Goal: Transaction & Acquisition: Purchase product/service

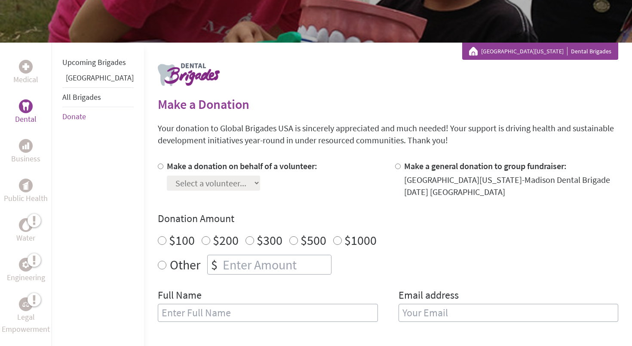
scroll to position [199, 0]
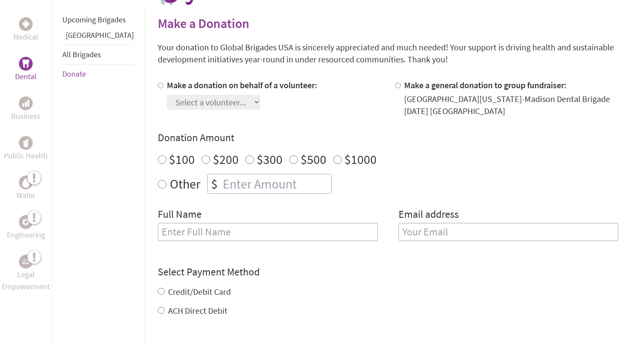
click at [158, 86] on div at bounding box center [162, 98] width 9 height 38
click at [158, 83] on div at bounding box center [162, 98] width 9 height 38
click at [158, 85] on input "Make a donation on behalf of a volunteer:" at bounding box center [161, 86] width 6 height 6
radio input "true"
select select "AF36D8A7-9291-11F0-9E6E-42010A400005"
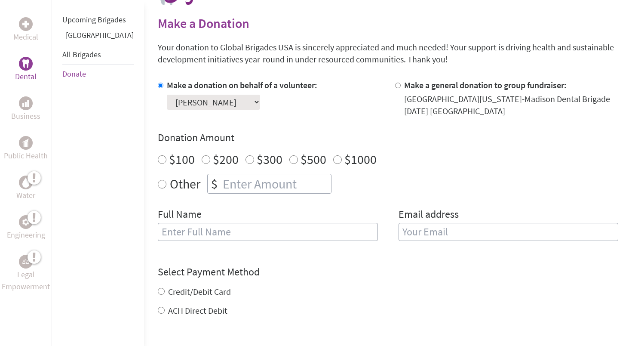
click at [158, 158] on div "$100" at bounding box center [176, 158] width 37 height 15
click at [158, 161] on input "$100" at bounding box center [162, 159] width 9 height 9
radio input "true"
click at [245, 174] on input "number" at bounding box center [276, 183] width 110 height 19
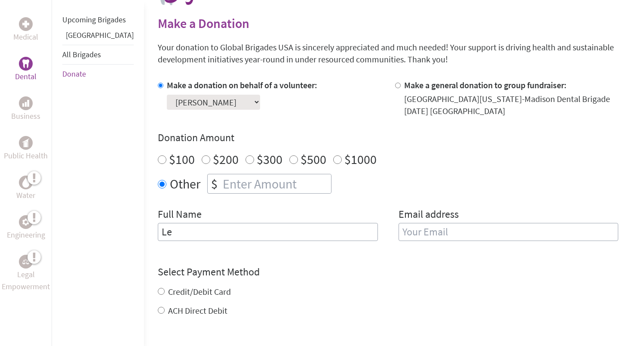
type input "L"
click at [407, 254] on form "Make a donation on behalf of a volunteer: Select a volunteer... [PERSON_NAME] […" at bounding box center [388, 249] width 460 height 341
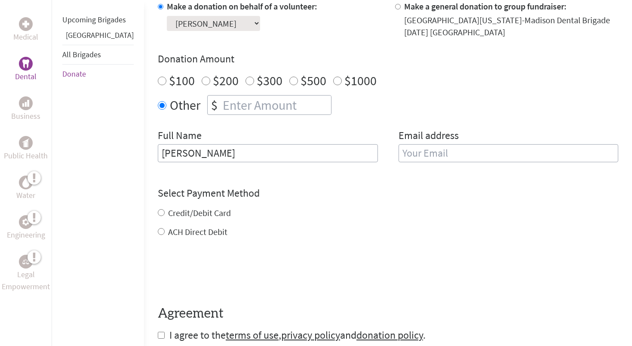
scroll to position [279, 0]
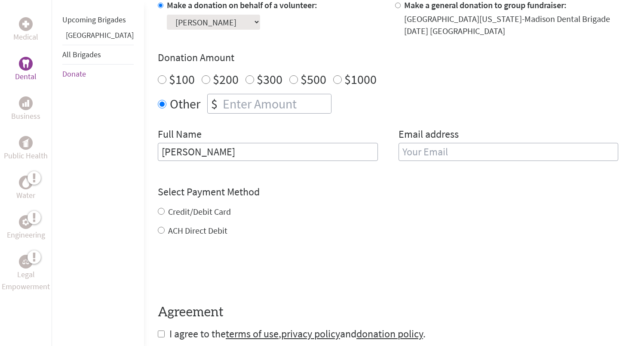
click at [158, 152] on input "[PERSON_NAME]" at bounding box center [268, 152] width 220 height 18
type input "[PERSON_NAME]"
click at [261, 167] on div "Full Name [PERSON_NAME]" at bounding box center [268, 149] width 220 height 44
type input "c"
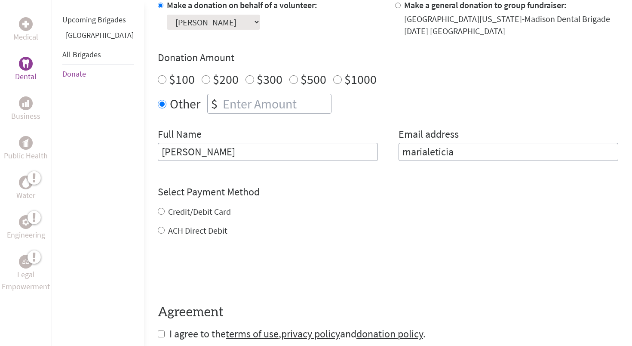
type input "marialeticia"
click at [167, 211] on div "Select Payment Method NOTE: American Express is not accepted. Please proceed no…" at bounding box center [388, 211] width 460 height 52
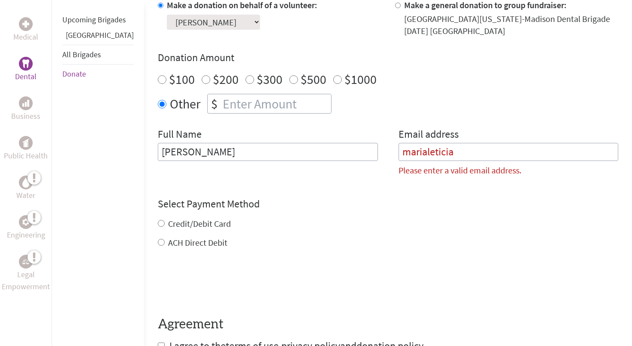
click at [168, 222] on label "Credit/Debit Card" at bounding box center [199, 223] width 63 height 11
click at [158, 222] on input "Credit/Debit Card" at bounding box center [161, 223] width 7 height 7
radio input "true"
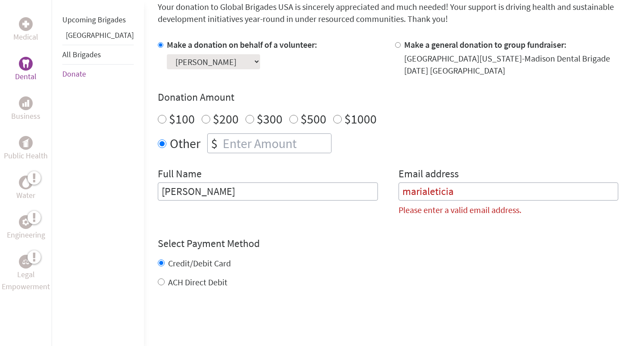
scroll to position [235, 0]
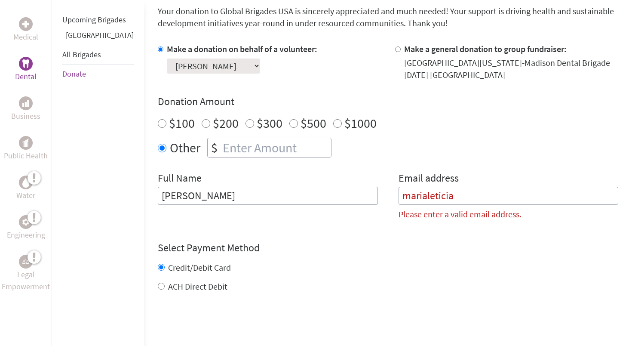
drag, startPoint x: 463, startPoint y: 194, endPoint x: 375, endPoint y: 189, distance: 87.8
click at [374, 191] on div "Full Name [PERSON_NAME] Email address marialeticia Please enter a valid email a…" at bounding box center [388, 199] width 460 height 56
type input "c"
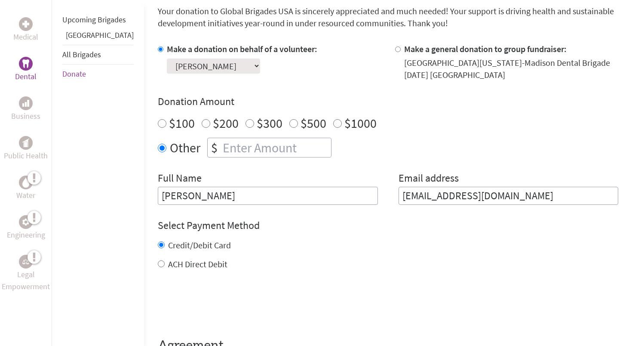
type input "[EMAIL_ADDRESS][DOMAIN_NAME]"
click at [328, 255] on div "Credit/Debit Card ACH Direct Debit" at bounding box center [388, 254] width 460 height 31
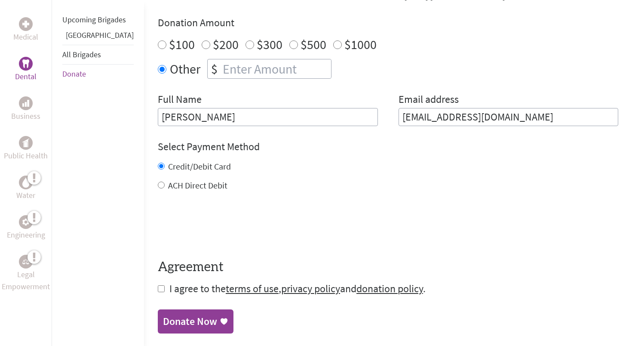
scroll to position [314, 0]
click at [158, 289] on form "Make a donation on behalf of a volunteer: Select a volunteer... [PERSON_NAME] […" at bounding box center [388, 129] width 460 height 331
click at [158, 289] on input "checkbox" at bounding box center [161, 288] width 7 height 7
checkbox input "true"
click at [158, 44] on input "$100" at bounding box center [162, 44] width 9 height 9
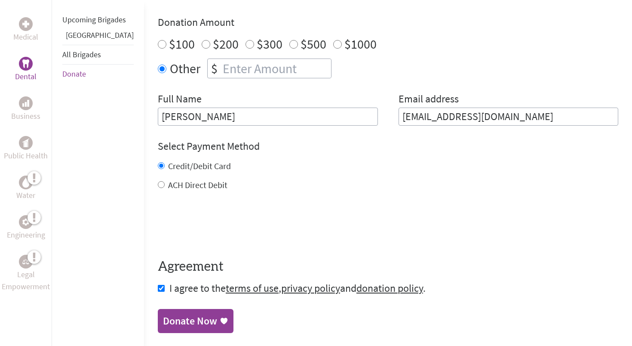
radio input "true"
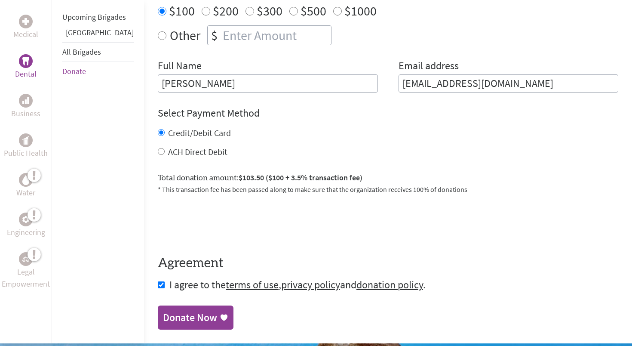
scroll to position [346, 0]
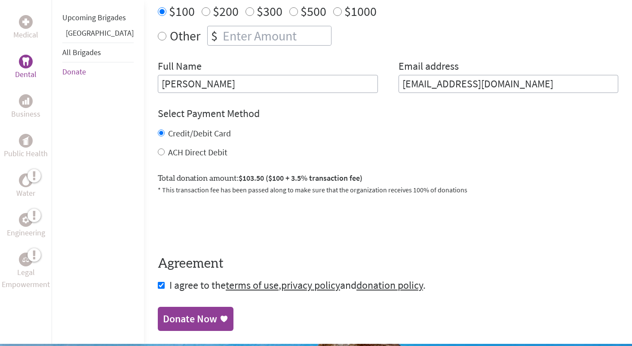
click at [181, 323] on div "Donate Now" at bounding box center [190, 319] width 54 height 14
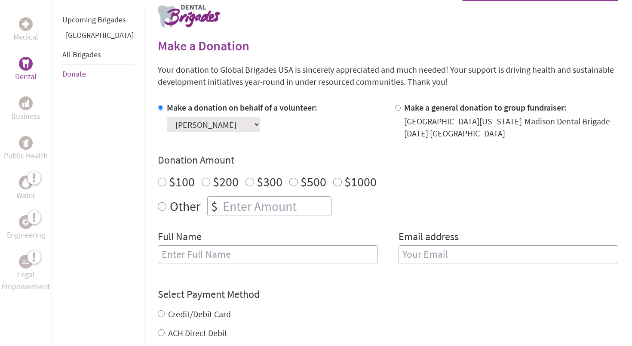
scroll to position [206, 0]
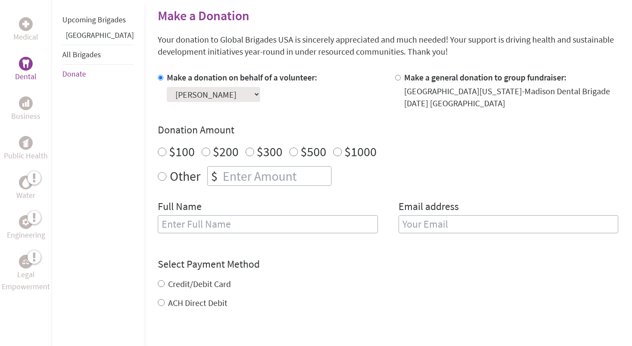
click at [158, 153] on input "$100" at bounding box center [162, 151] width 9 height 9
radio input "true"
click at [184, 215] on div "Full Name" at bounding box center [268, 221] width 220 height 44
type input "[PERSON_NAME]"
type input "camilacortesb07@gmail.com"
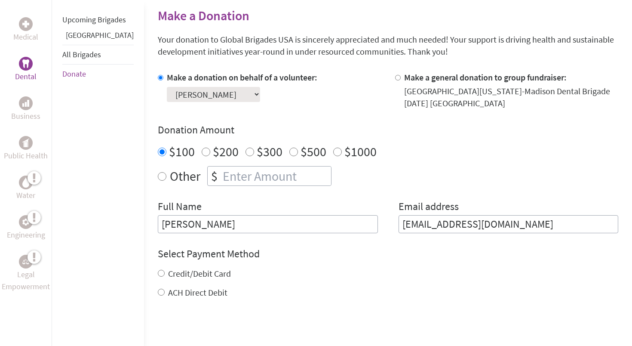
click at [240, 239] on form "Make a donation on behalf of a volunteer: Select a volunteer... [PERSON_NAME] […" at bounding box center [388, 236] width 460 height 331
click at [158, 276] on input "Credit/Debit Card" at bounding box center [161, 273] width 7 height 7
radio input "true"
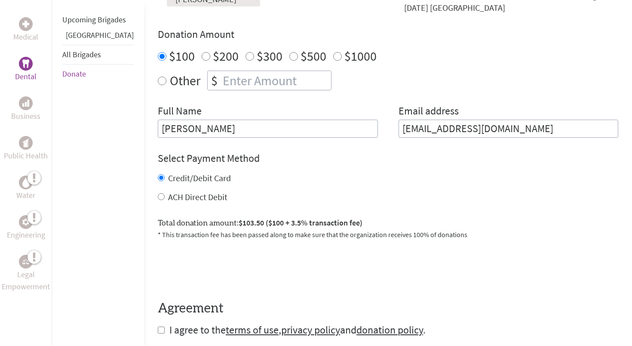
scroll to position [306, 0]
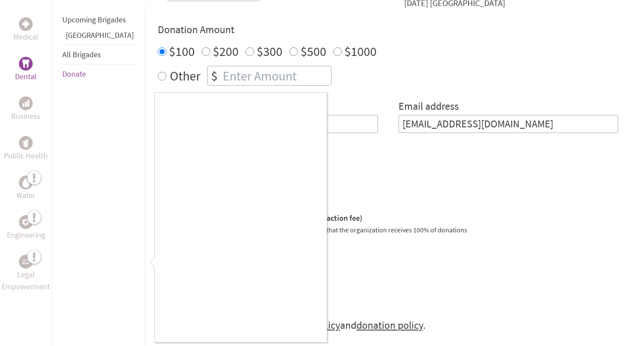
click at [140, 259] on div at bounding box center [316, 173] width 632 height 346
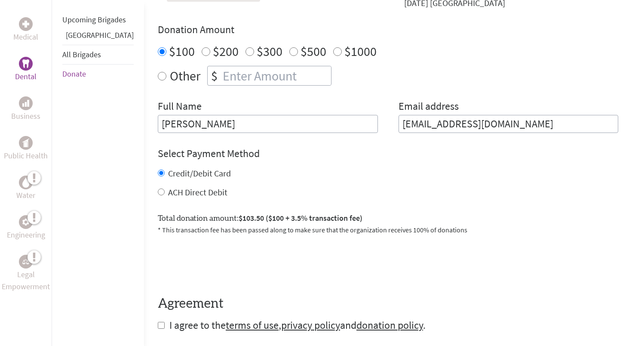
scroll to position [487, 0]
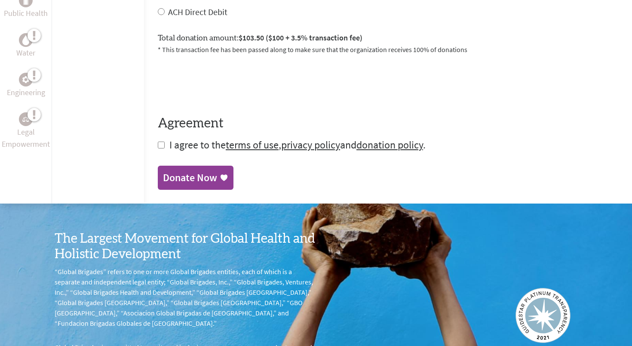
click at [158, 147] on input "checkbox" at bounding box center [161, 144] width 7 height 7
checkbox input "true"
click at [175, 175] on div "Donate Now" at bounding box center [190, 179] width 54 height 14
